Goal: Answer question/provide support: Share knowledge or assist other users

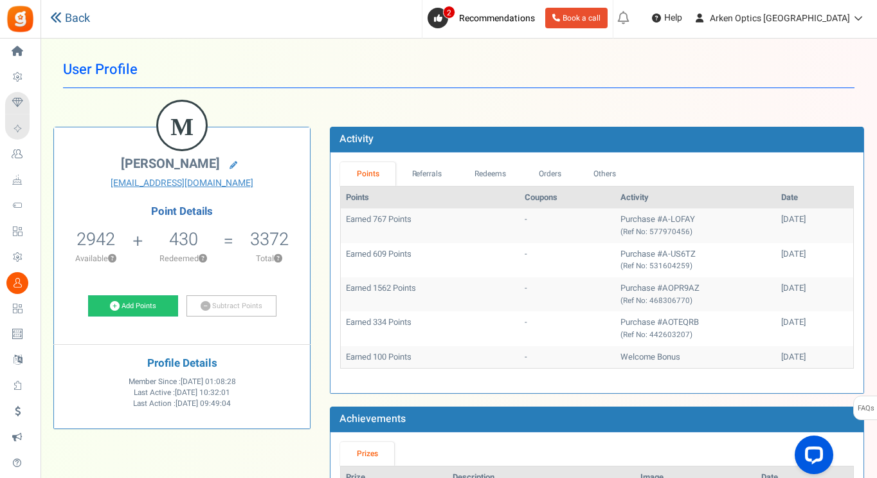
click at [80, 19] on link "Back" at bounding box center [70, 18] width 40 height 17
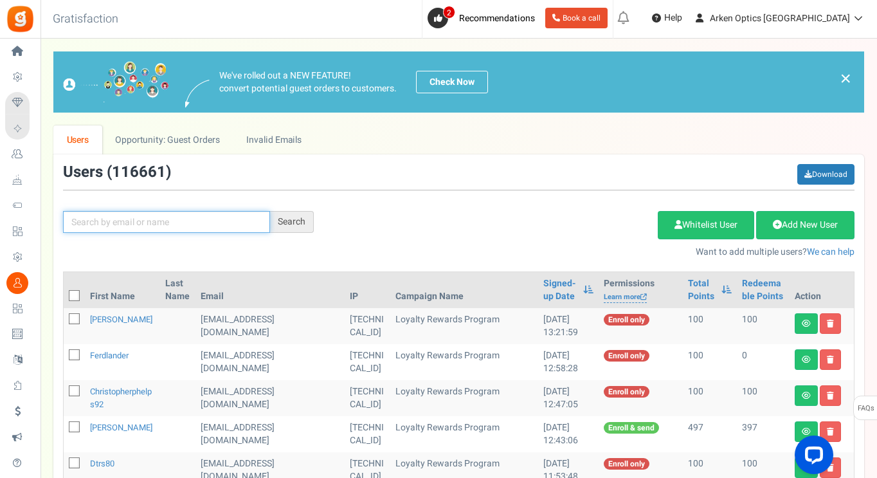
click at [214, 222] on input "text" at bounding box center [166, 222] width 207 height 22
paste input "[PERSON_NAME][EMAIL_ADDRESS][PERSON_NAME][DOMAIN_NAME]"
type input "[PERSON_NAME][EMAIL_ADDRESS][PERSON_NAME][DOMAIN_NAME]"
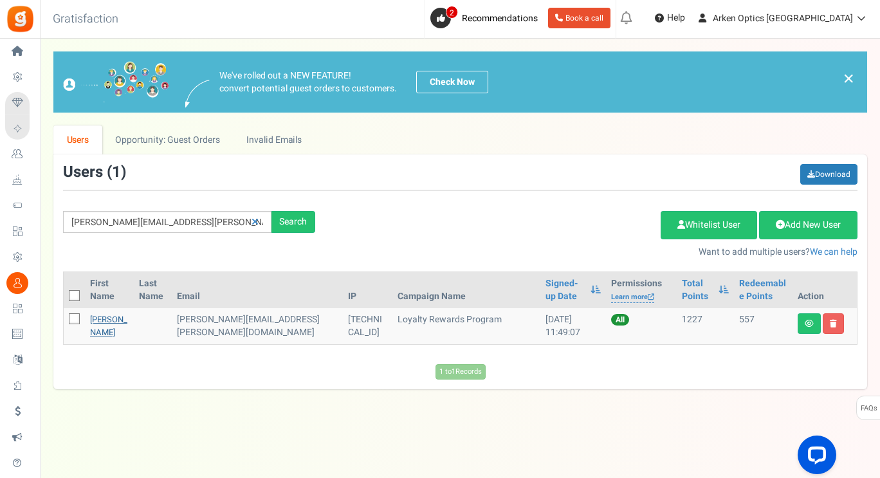
click at [104, 330] on link "[PERSON_NAME]" at bounding box center [108, 325] width 37 height 25
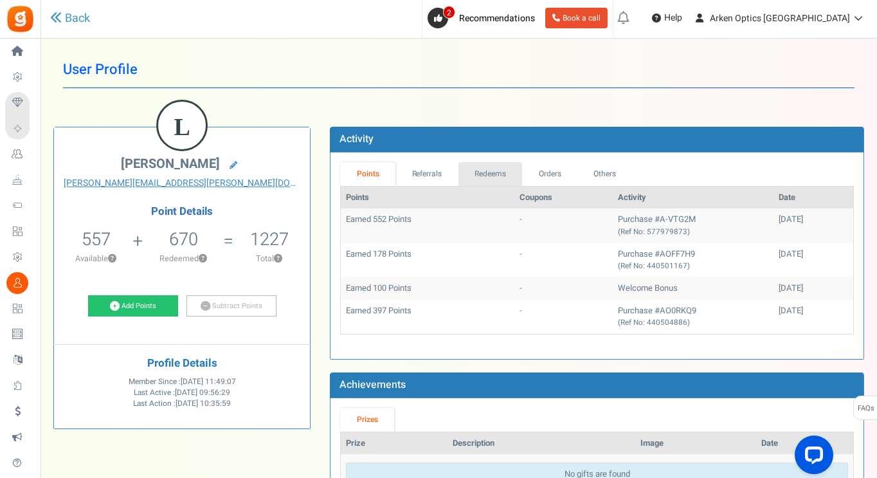
click at [487, 166] on link "Redeems" at bounding box center [490, 174] width 64 height 24
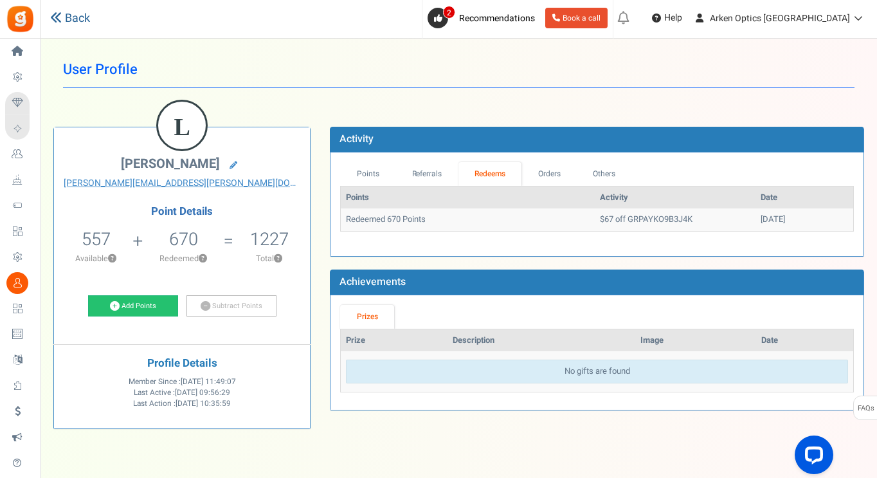
click at [66, 13] on link "Back" at bounding box center [70, 18] width 40 height 17
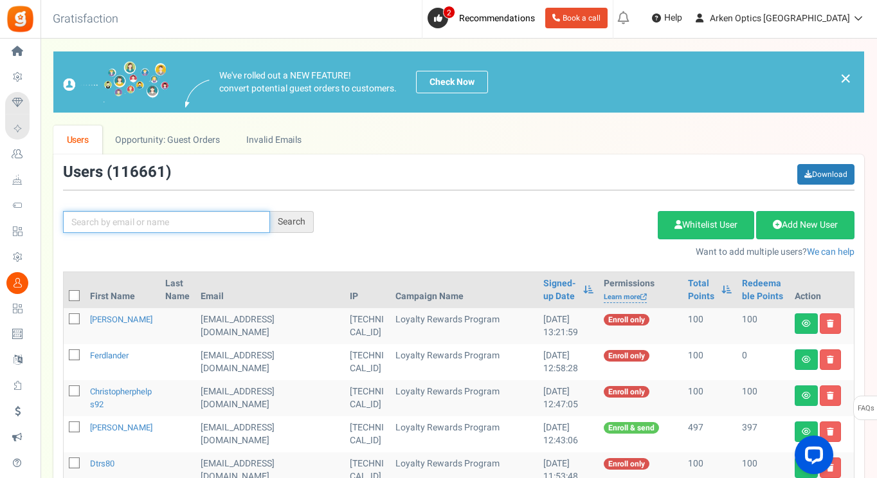
click at [138, 231] on input "text" at bounding box center [166, 222] width 207 height 22
paste input "[EMAIL_ADDRESS][DOMAIN_NAME]"
type input "[EMAIL_ADDRESS][DOMAIN_NAME]"
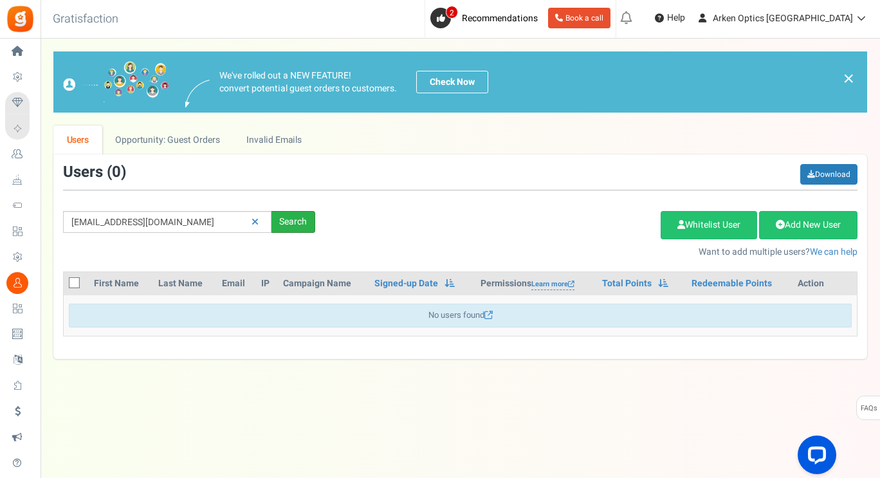
click at [294, 222] on div "Search" at bounding box center [293, 222] width 44 height 22
